Goal: Task Accomplishment & Management: Use online tool/utility

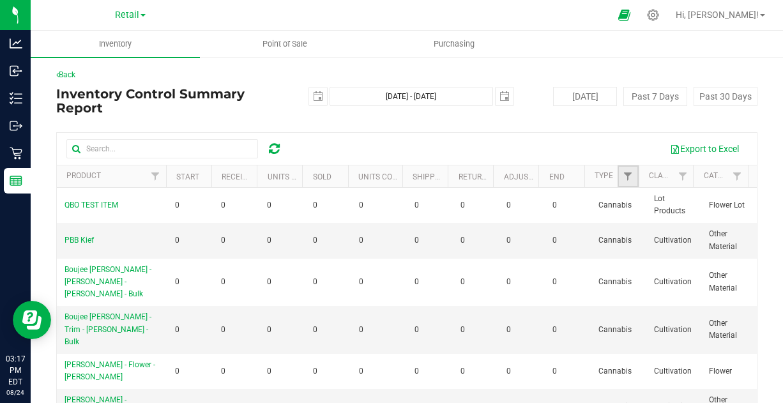
click at [623, 167] on link "Filter" at bounding box center [627, 176] width 21 height 22
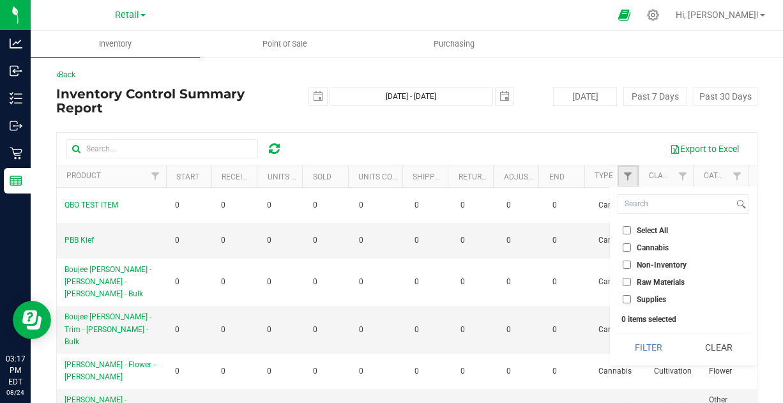
click at [623, 167] on link "Filter" at bounding box center [627, 176] width 21 height 22
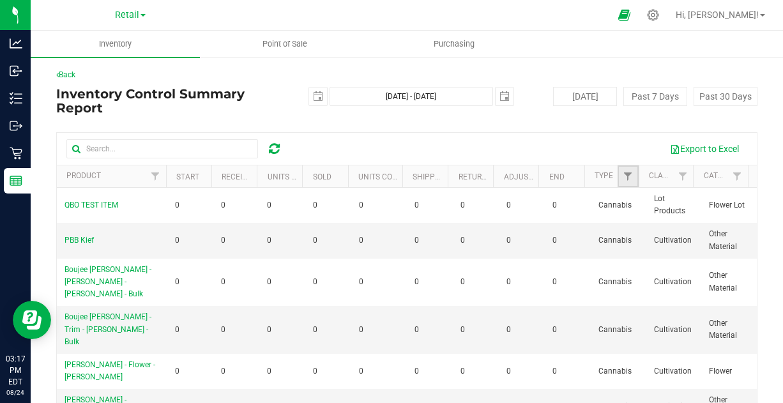
click at [623, 167] on link "Filter" at bounding box center [627, 176] width 21 height 22
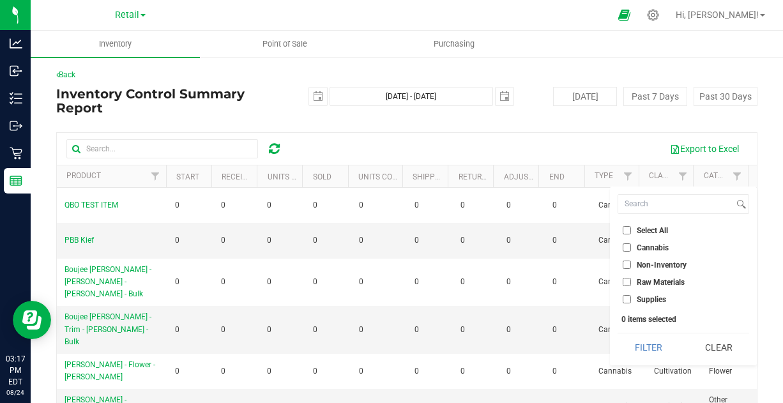
click at [500, 132] on div "Export to Excel Product Start Received Units Created Sold Units Consumed Shippe…" at bounding box center [406, 302] width 701 height 340
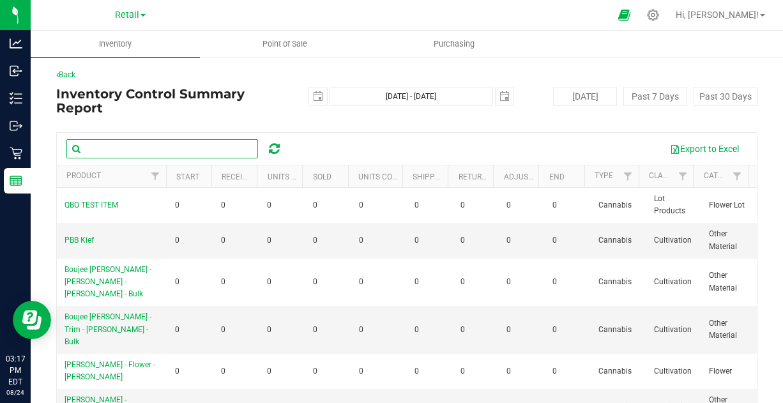
click at [158, 146] on input "text" at bounding box center [162, 148] width 192 height 19
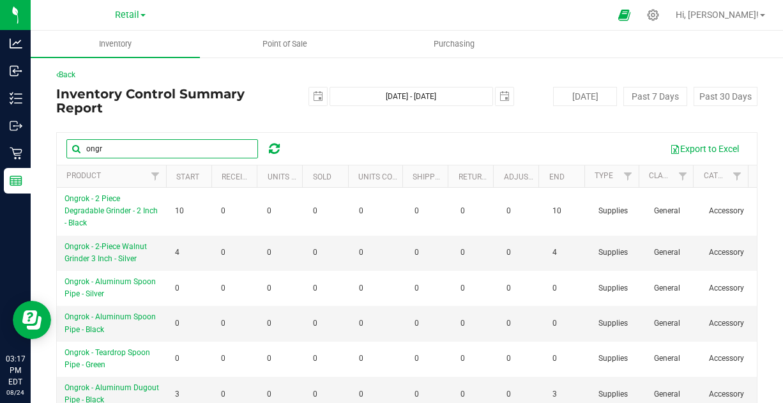
click at [158, 146] on input "ongr" at bounding box center [162, 148] width 192 height 19
type input "ongr"
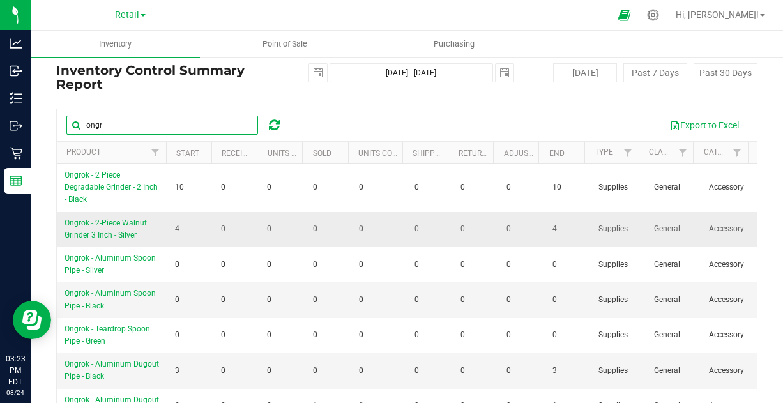
scroll to position [33, 0]
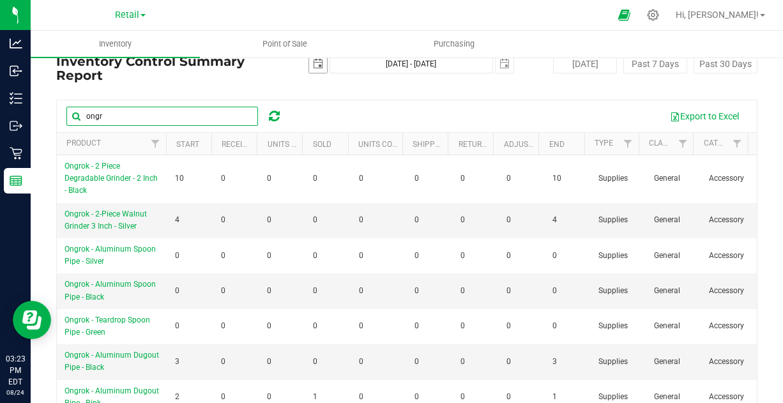
click at [313, 68] on span "select" at bounding box center [318, 64] width 10 height 10
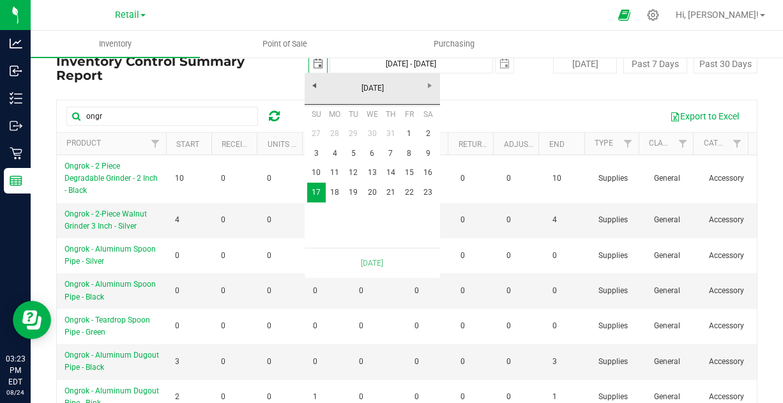
scroll to position [0, 31]
click at [315, 86] on link "[DATE]" at bounding box center [372, 89] width 137 height 20
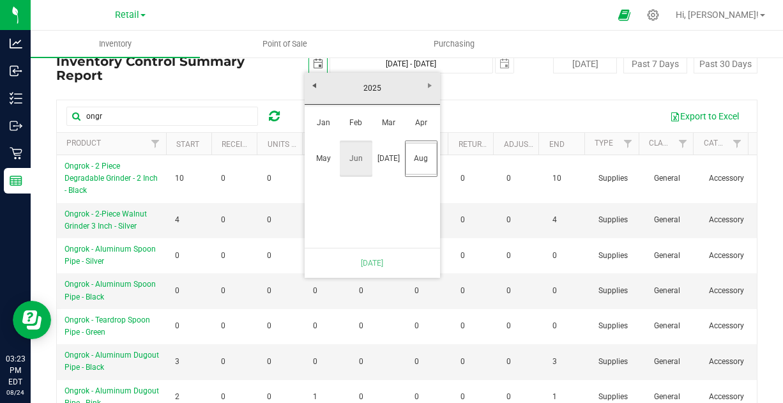
click at [353, 153] on link "Jun" at bounding box center [356, 158] width 33 height 33
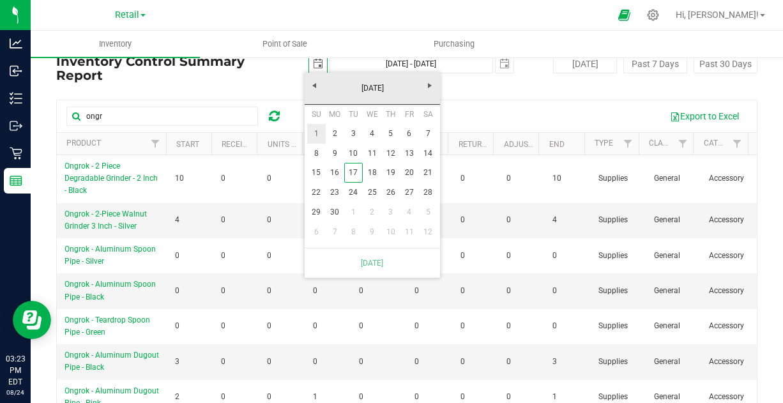
click at [322, 137] on link "1" at bounding box center [316, 134] width 19 height 20
type input "[DATE]"
type input "[DATE] - [DATE]"
